Goal: Task Accomplishment & Management: Manage account settings

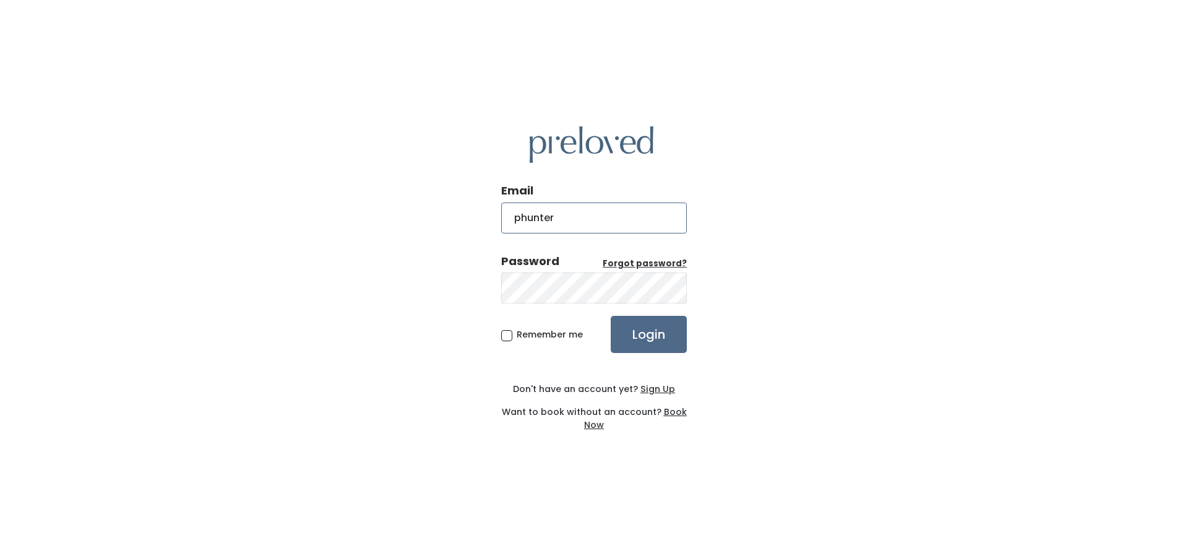
click at [624, 212] on input "phunter" at bounding box center [594, 217] width 186 height 31
type input "[EMAIL_ADDRESS][PERSON_NAME][DOMAIN_NAME]"
click at [611, 316] on input "Login" at bounding box center [649, 334] width 76 height 37
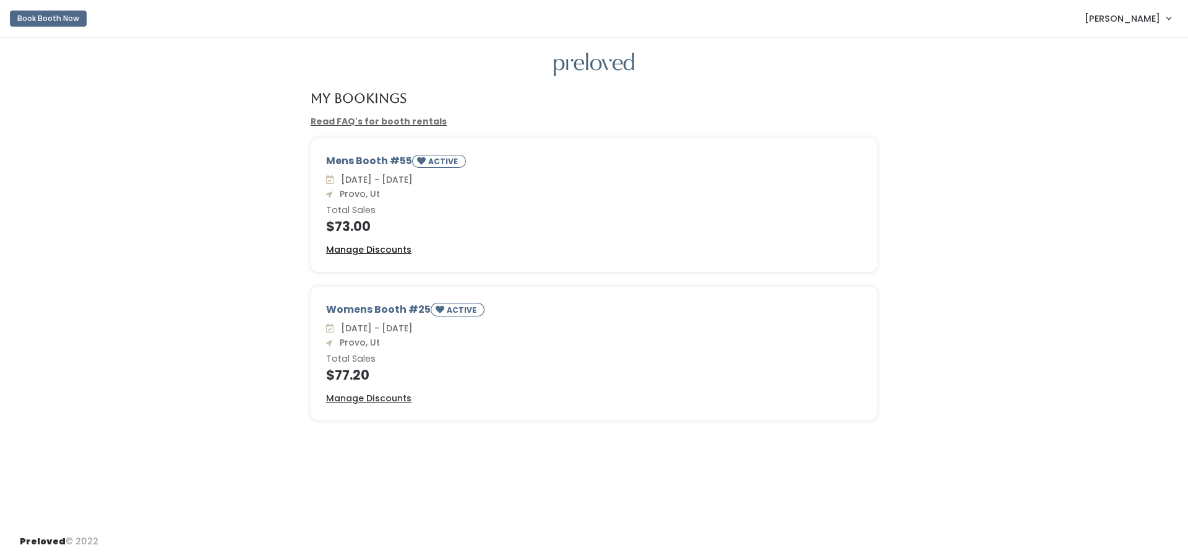
click at [369, 250] on u "Manage Discounts" at bounding box center [368, 249] width 85 height 12
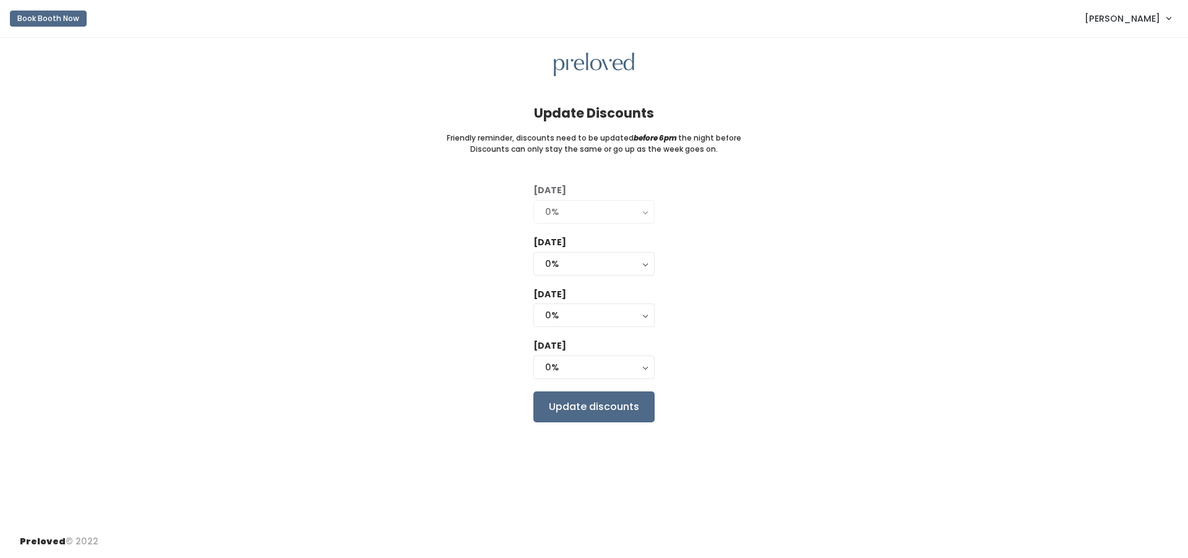
click at [575, 212] on div "0%" at bounding box center [594, 212] width 98 height 14
click at [642, 263] on button "0%" at bounding box center [593, 264] width 121 height 24
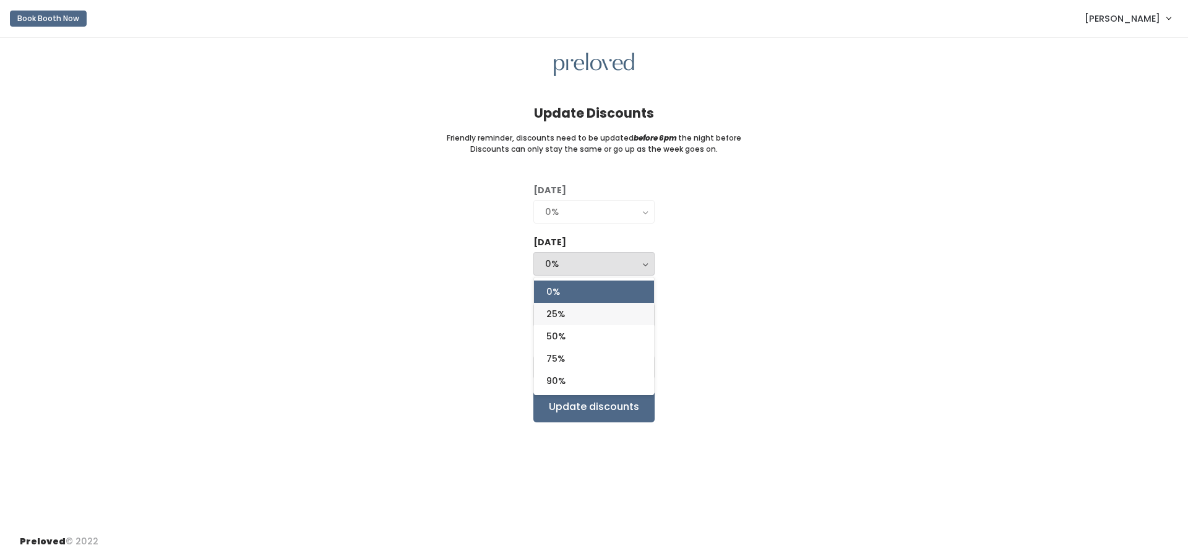
click at [558, 310] on span "25%" at bounding box center [555, 314] width 19 height 14
select select "25%"
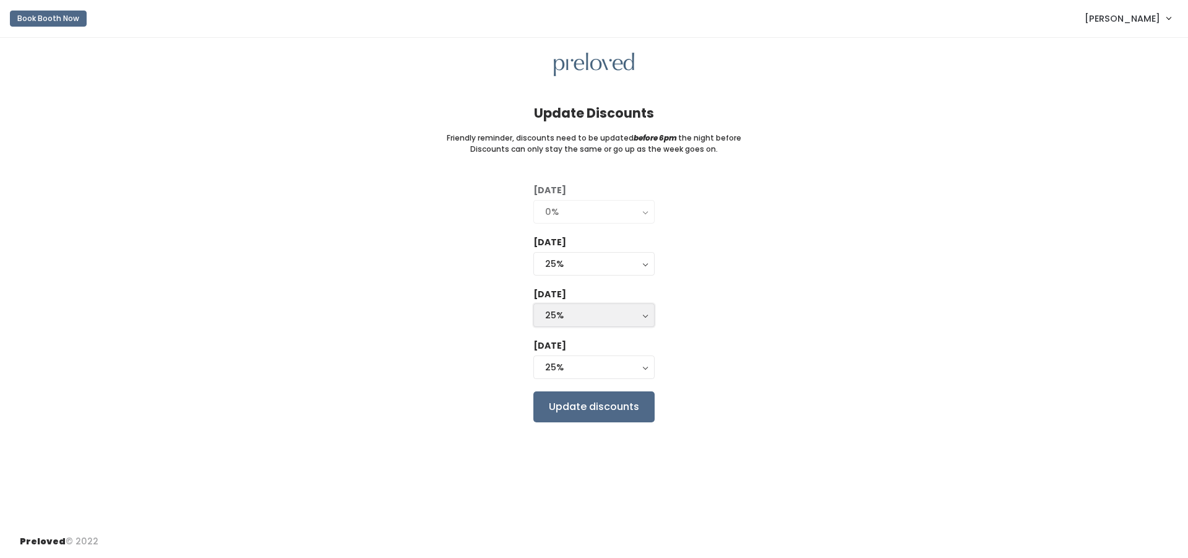
click at [642, 313] on button "25%" at bounding box center [593, 315] width 121 height 24
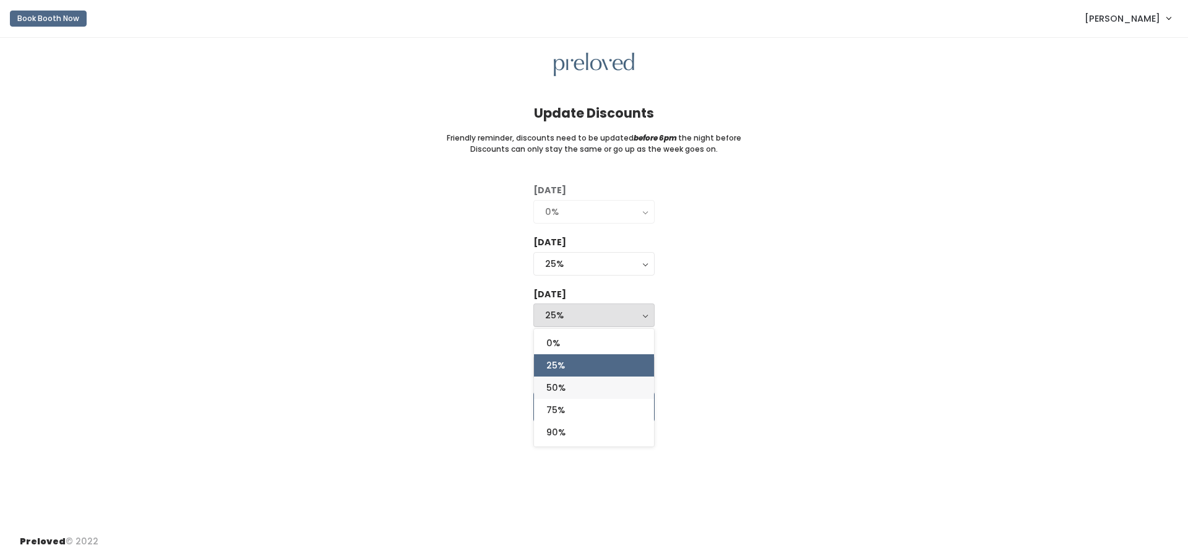
click at [574, 388] on link "50%" at bounding box center [594, 387] width 120 height 22
select select "50%"
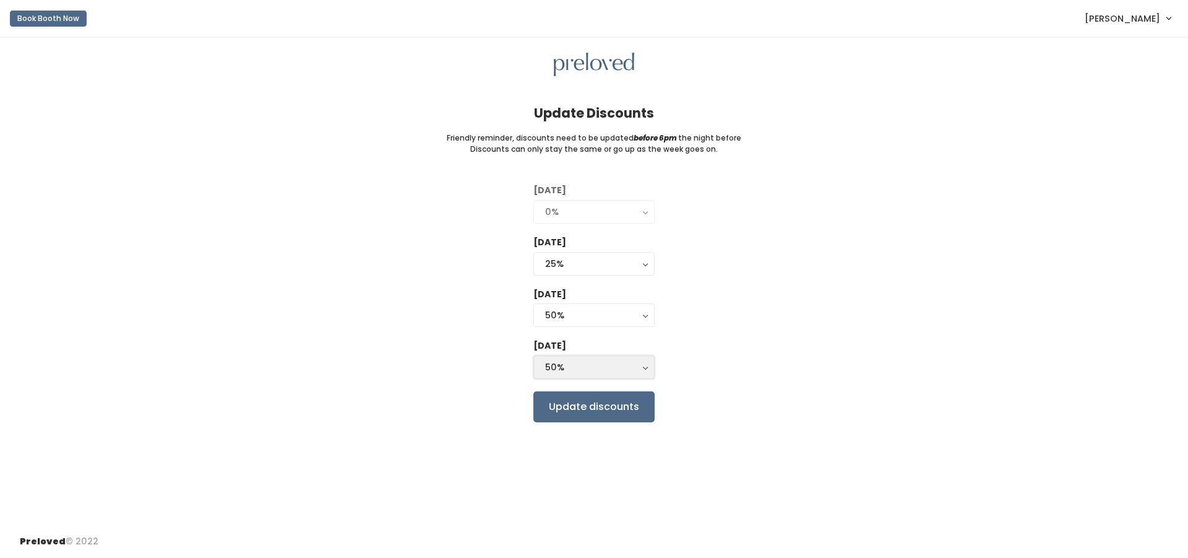
click at [638, 366] on div "50%" at bounding box center [594, 367] width 98 height 14
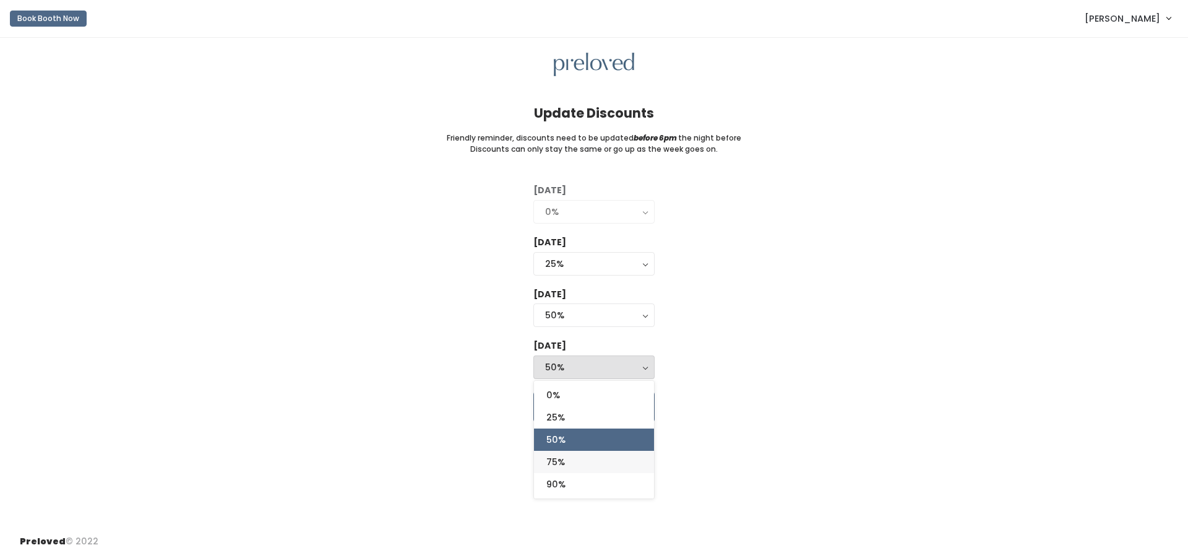
click at [573, 462] on link "75%" at bounding box center [594, 462] width 120 height 22
select select "75%"
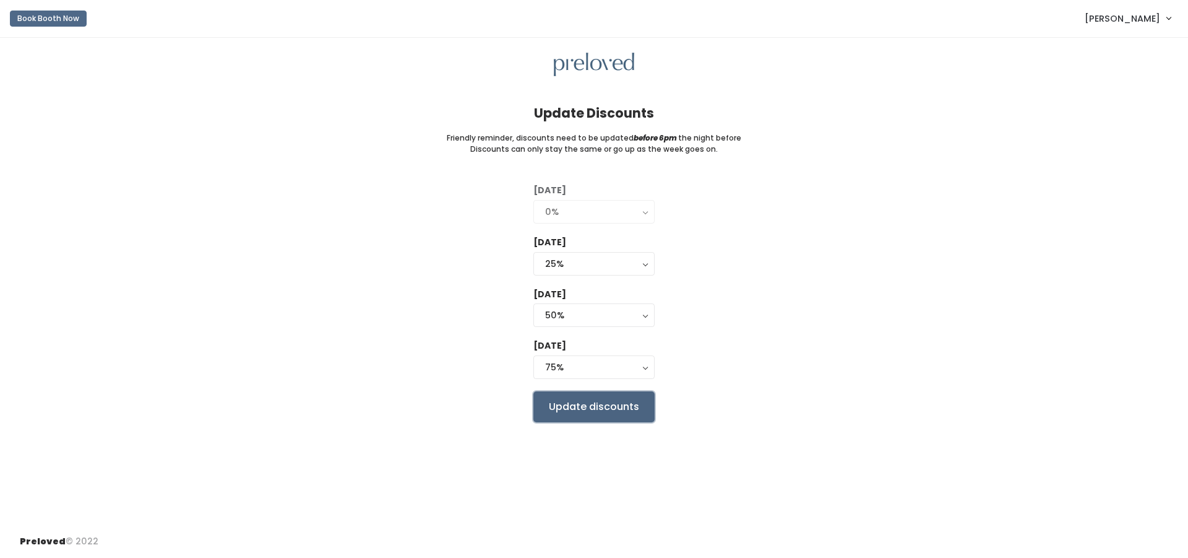
click at [617, 405] on input "Update discounts" at bounding box center [593, 406] width 121 height 31
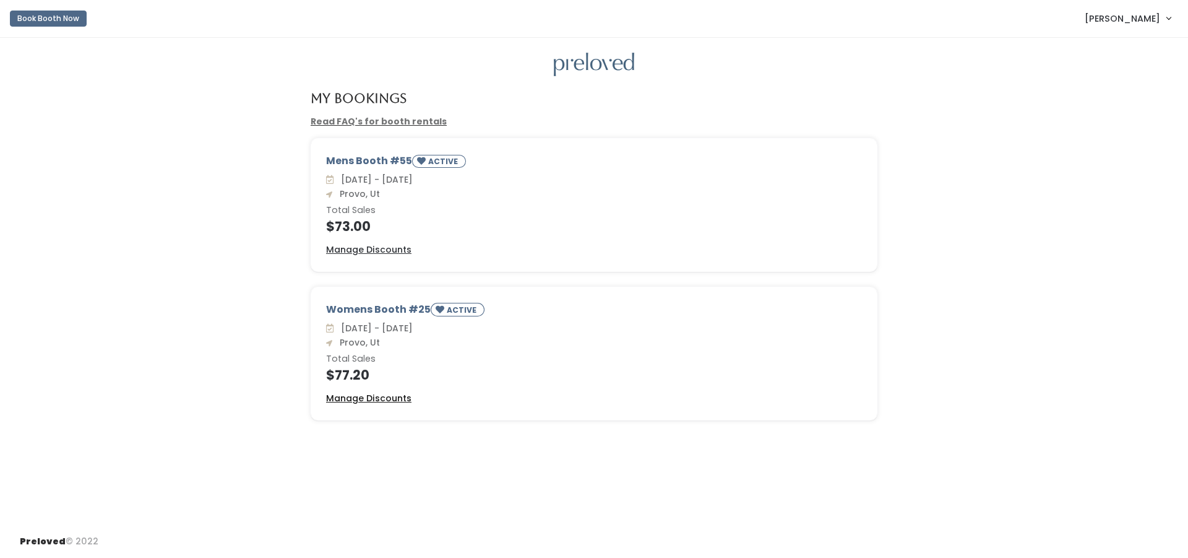
click at [373, 399] on u "Manage Discounts" at bounding box center [368, 398] width 85 height 12
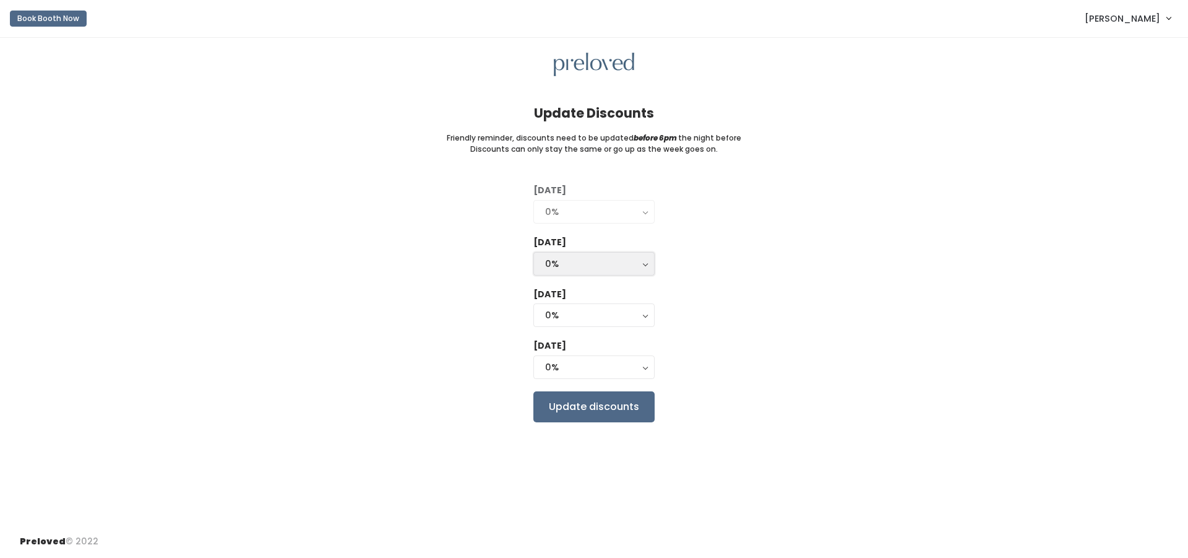
click at [563, 262] on div "0%" at bounding box center [594, 264] width 98 height 14
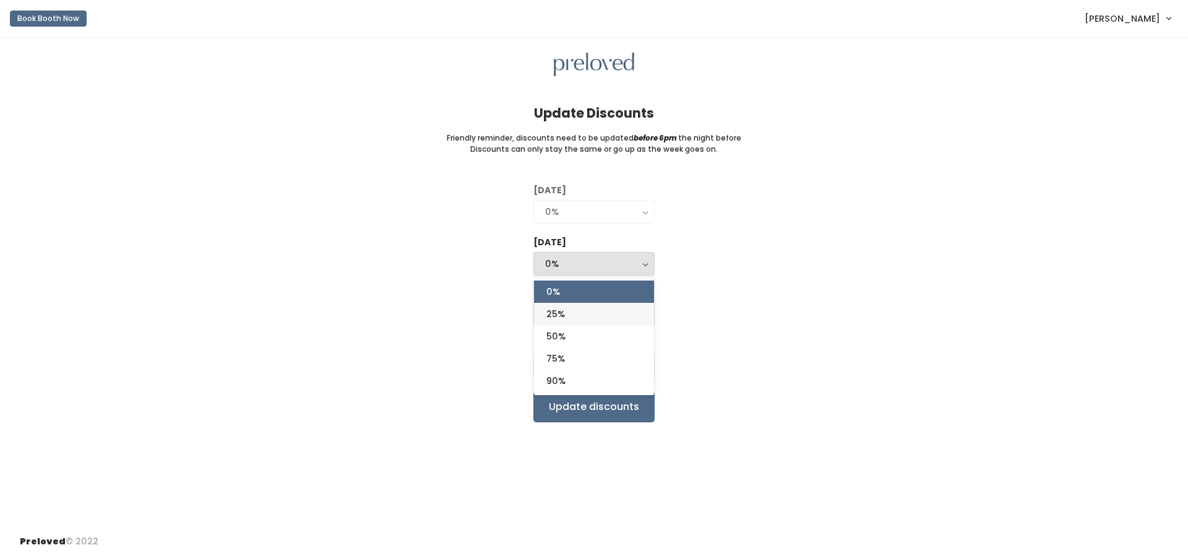
click at [555, 312] on span "25%" at bounding box center [555, 314] width 19 height 14
select select "25%"
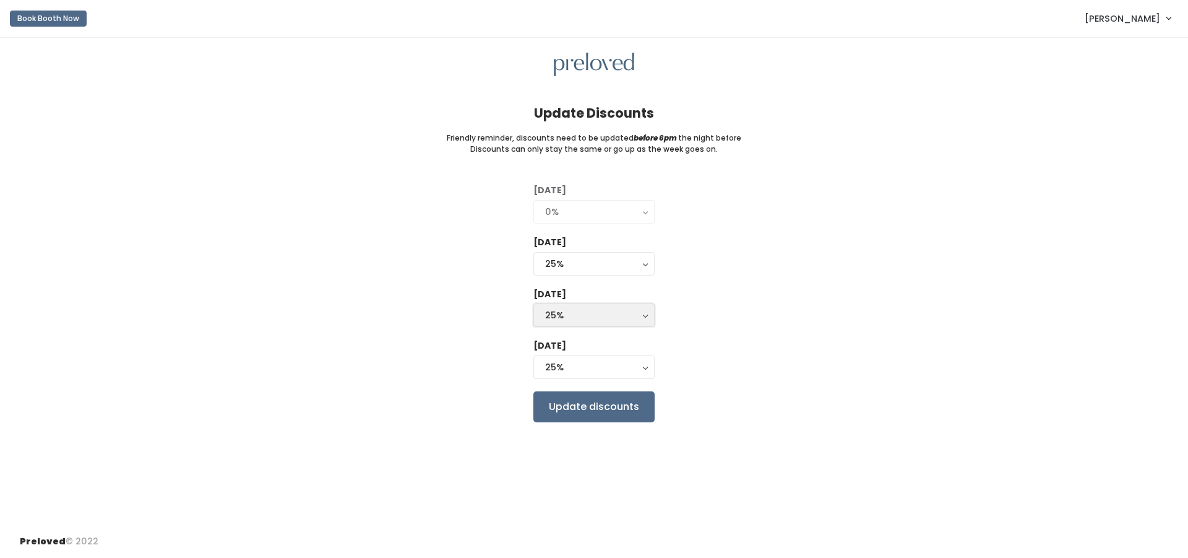
click at [558, 314] on div "25%" at bounding box center [594, 315] width 98 height 14
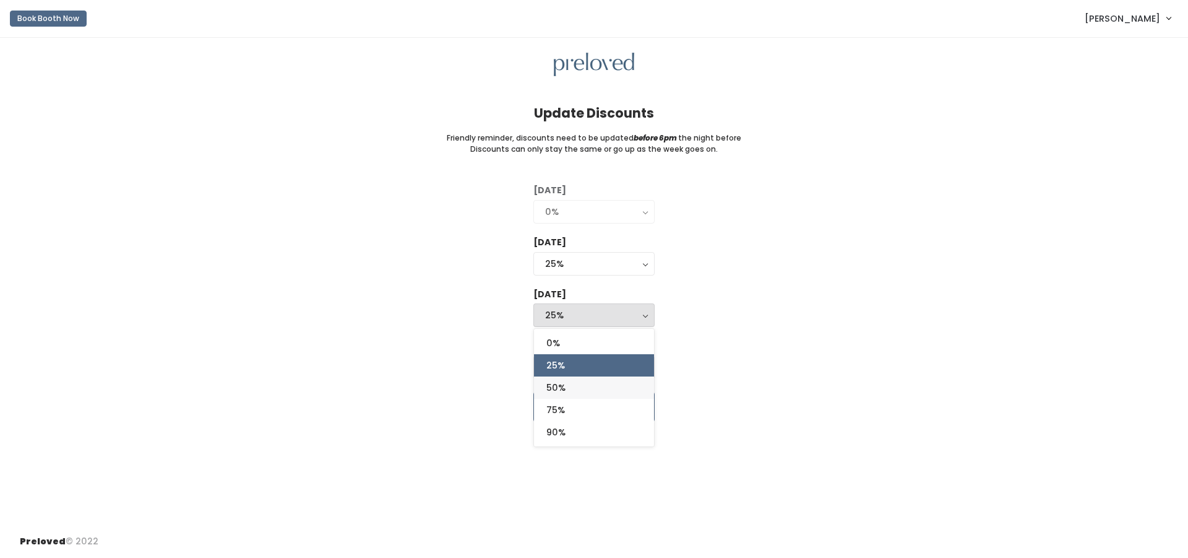
click at [557, 384] on span "50%" at bounding box center [555, 388] width 19 height 14
select select "50%"
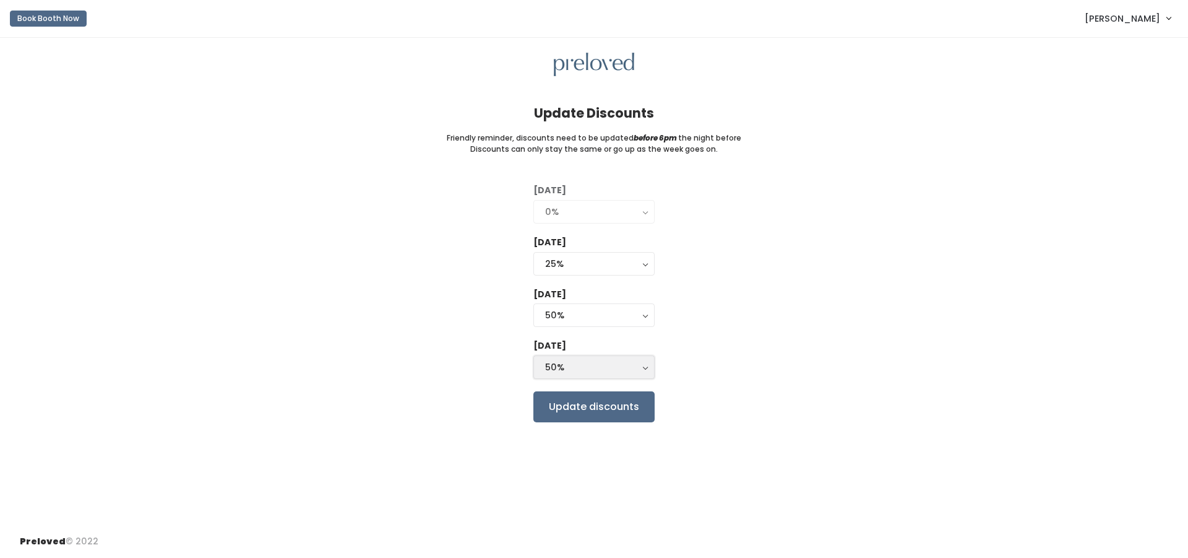
click at [566, 365] on div "50%" at bounding box center [594, 367] width 98 height 14
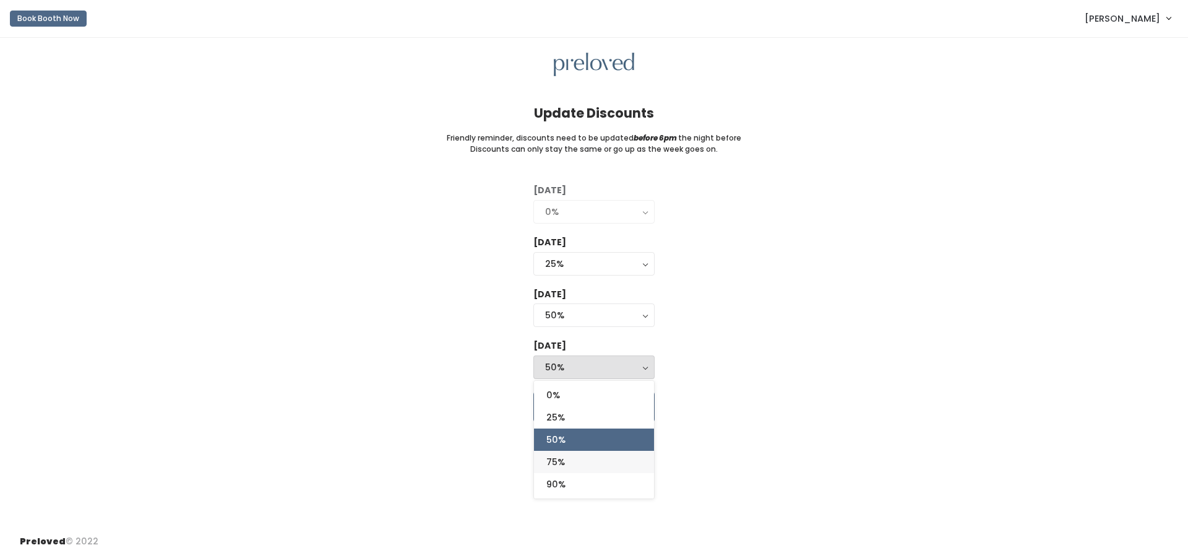
click at [568, 462] on link "75%" at bounding box center [594, 462] width 120 height 22
select select "75%"
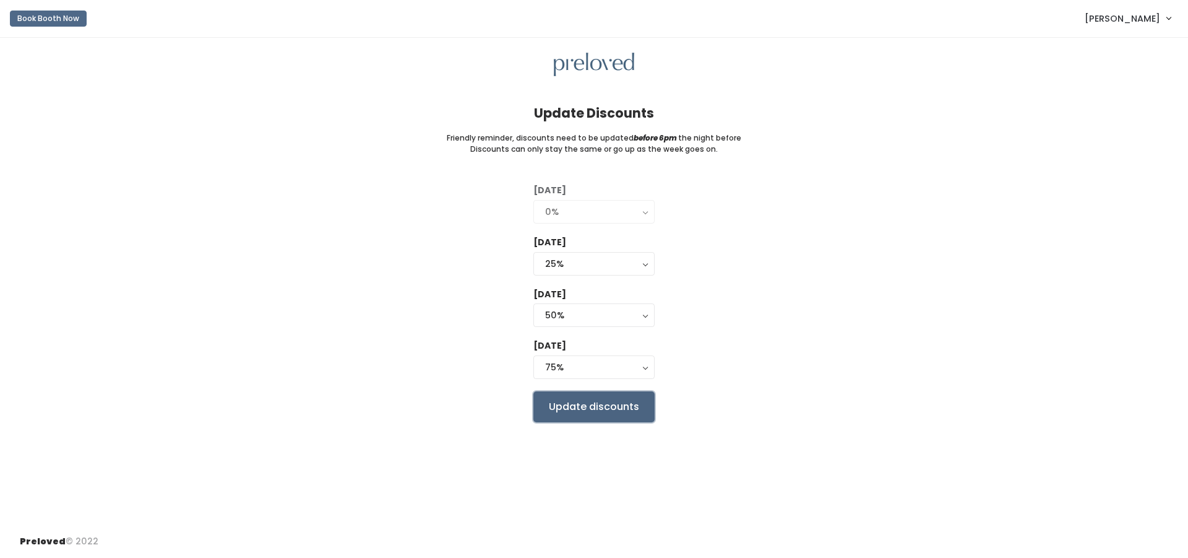
click at [615, 408] on input "Update discounts" at bounding box center [593, 406] width 121 height 31
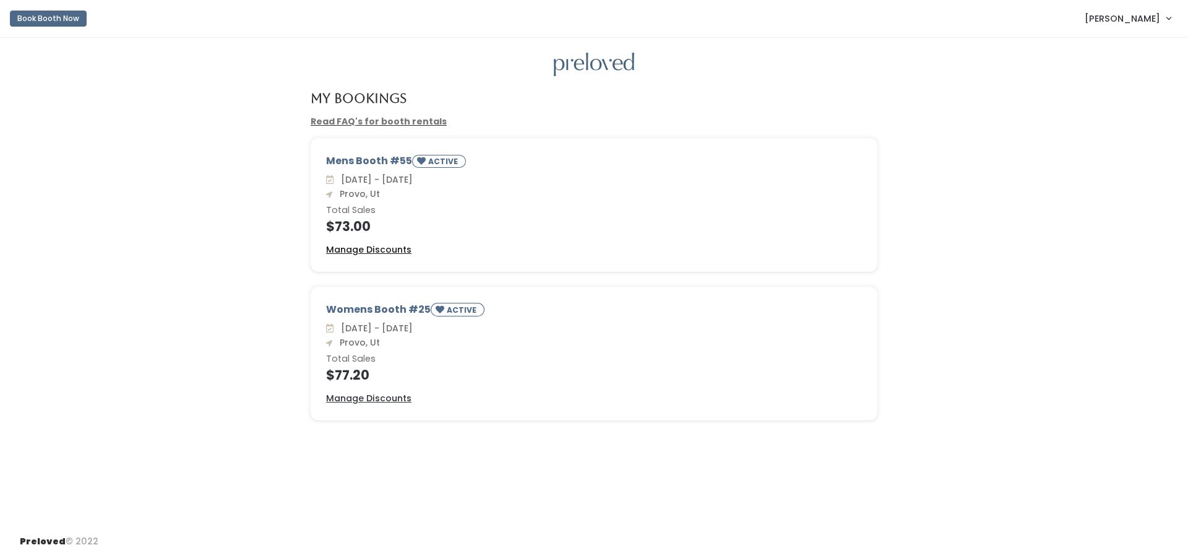
click at [371, 251] on u "Manage Discounts" at bounding box center [368, 249] width 85 height 12
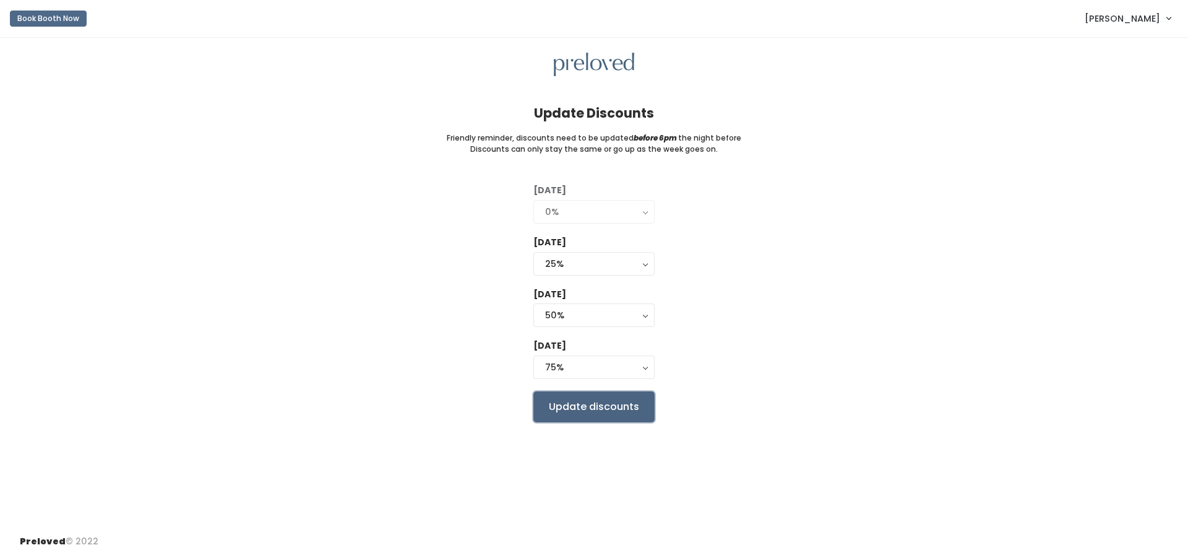
click at [562, 404] on input "Update discounts" at bounding box center [593, 406] width 121 height 31
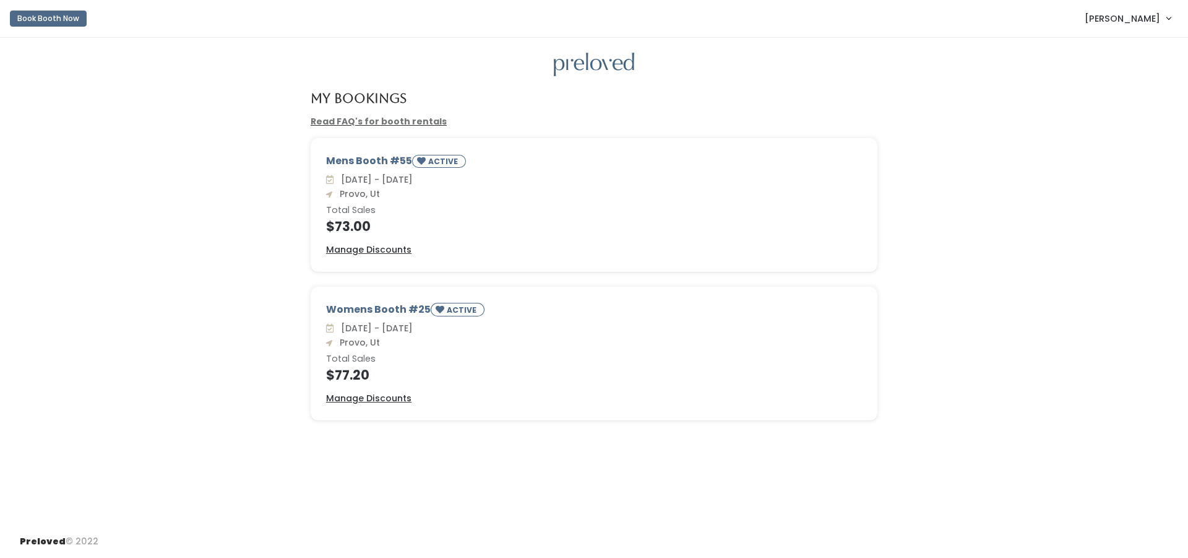
click at [1125, 18] on span "[PERSON_NAME]" at bounding box center [1123, 19] width 76 height 14
click at [1112, 101] on button "Logout" at bounding box center [1127, 104] width 111 height 22
